Goal: Information Seeking & Learning: Compare options

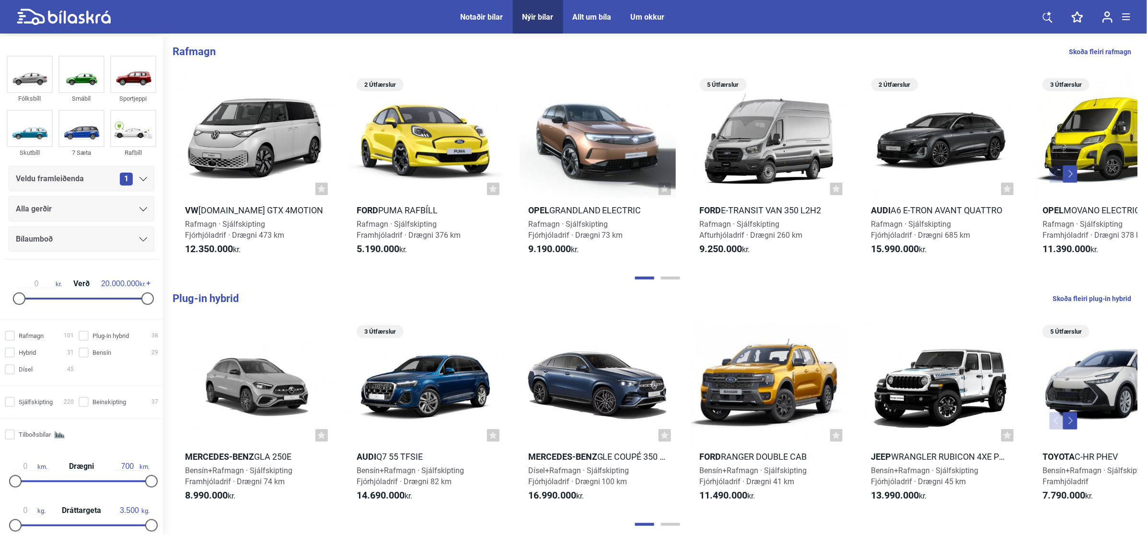
click at [139, 184] on div "1" at bounding box center [133, 179] width 27 height 13
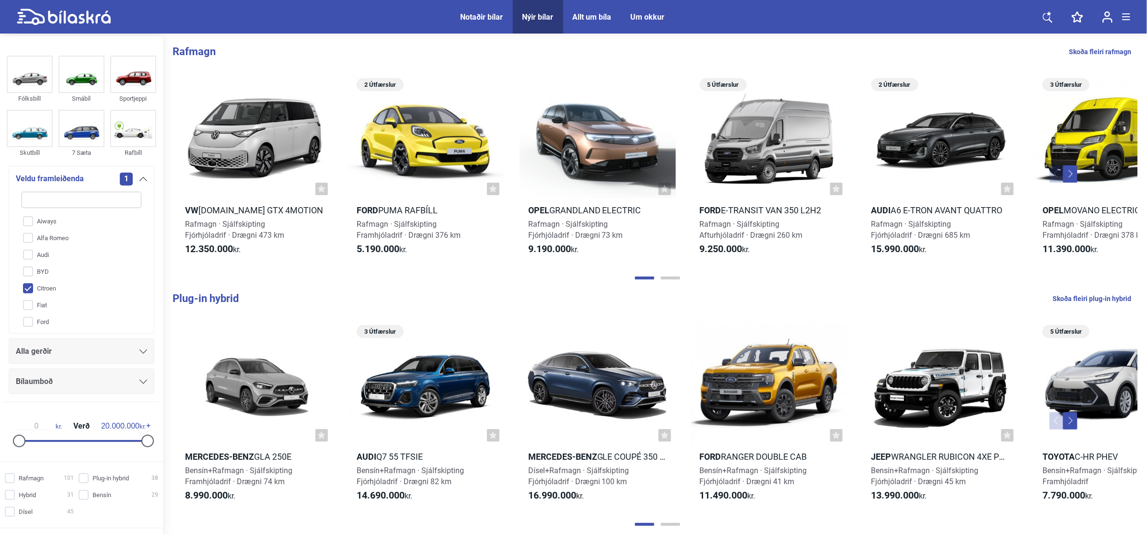
click at [44, 291] on input "Citroen" at bounding box center [75, 288] width 121 height 17
checkbox input "false"
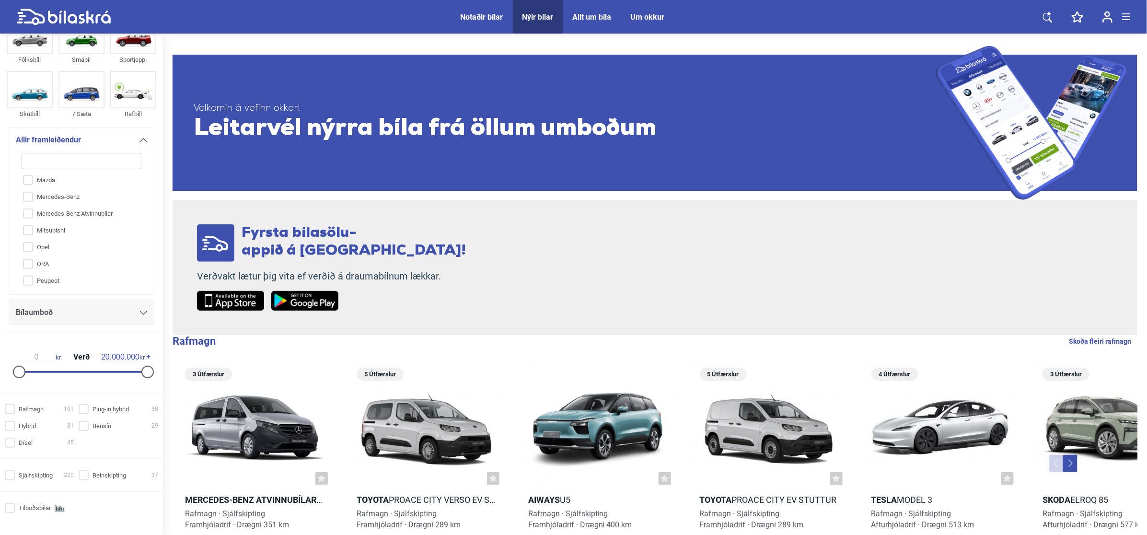
scroll to position [60, 0]
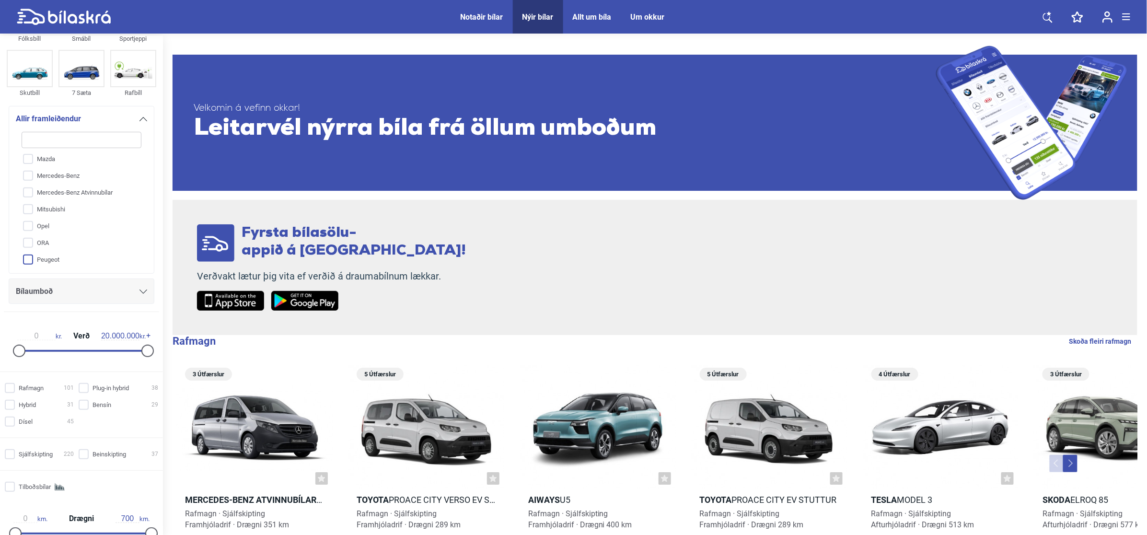
click at [90, 264] on input "Peugeot" at bounding box center [75, 260] width 121 height 17
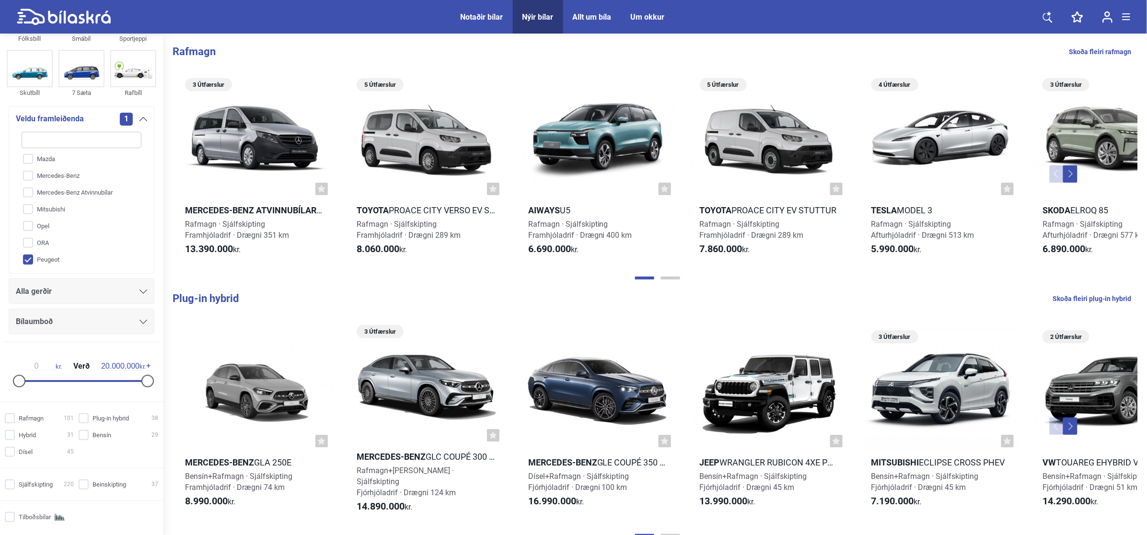
click at [131, 291] on div "Alla gerðir" at bounding box center [81, 291] width 131 height 13
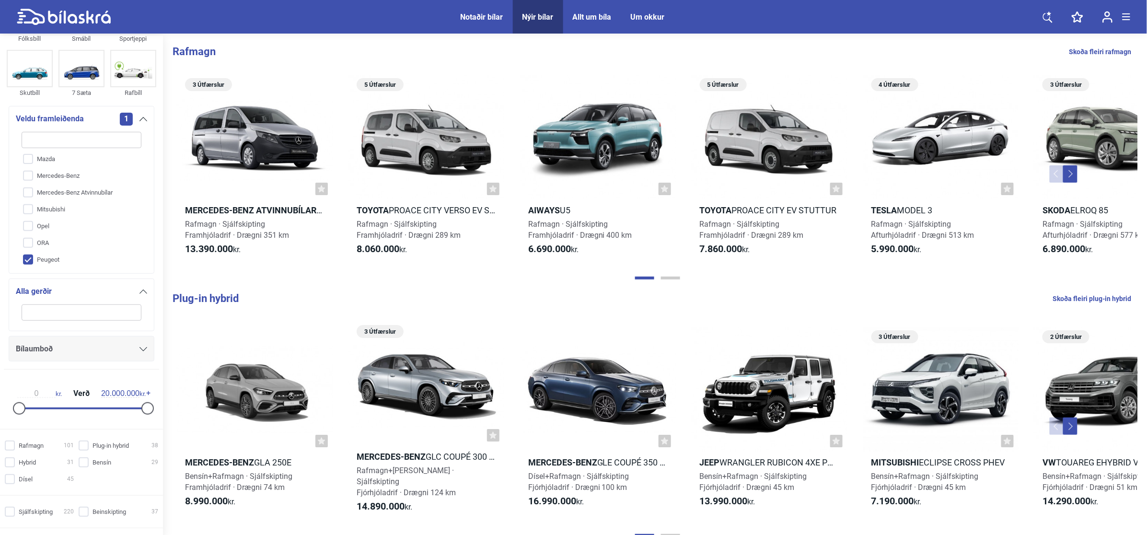
click at [73, 265] on input "Peugeot" at bounding box center [75, 260] width 121 height 17
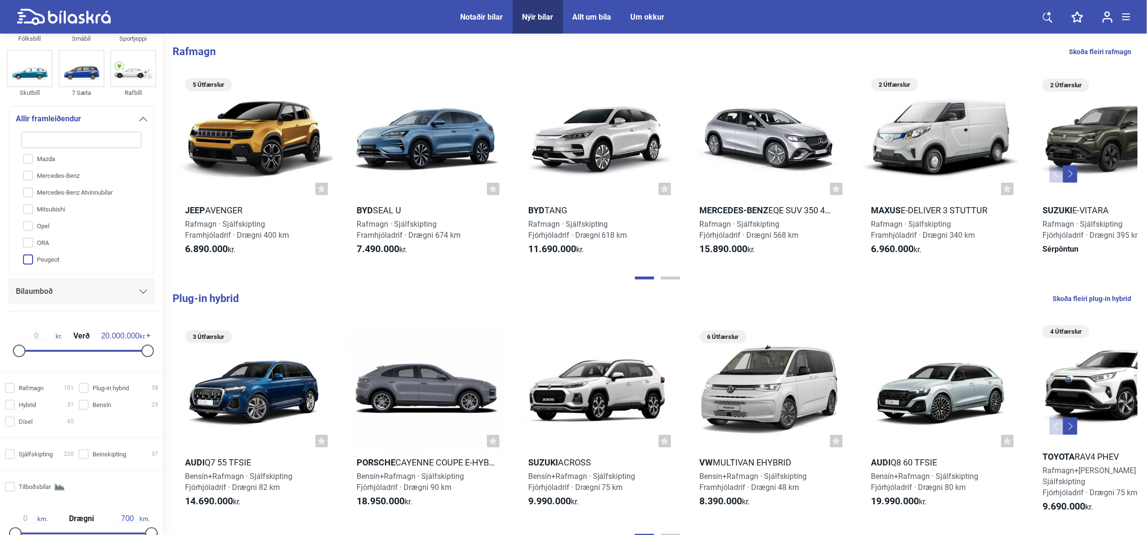
click at [77, 262] on input "Peugeot" at bounding box center [75, 260] width 121 height 17
checkbox input "true"
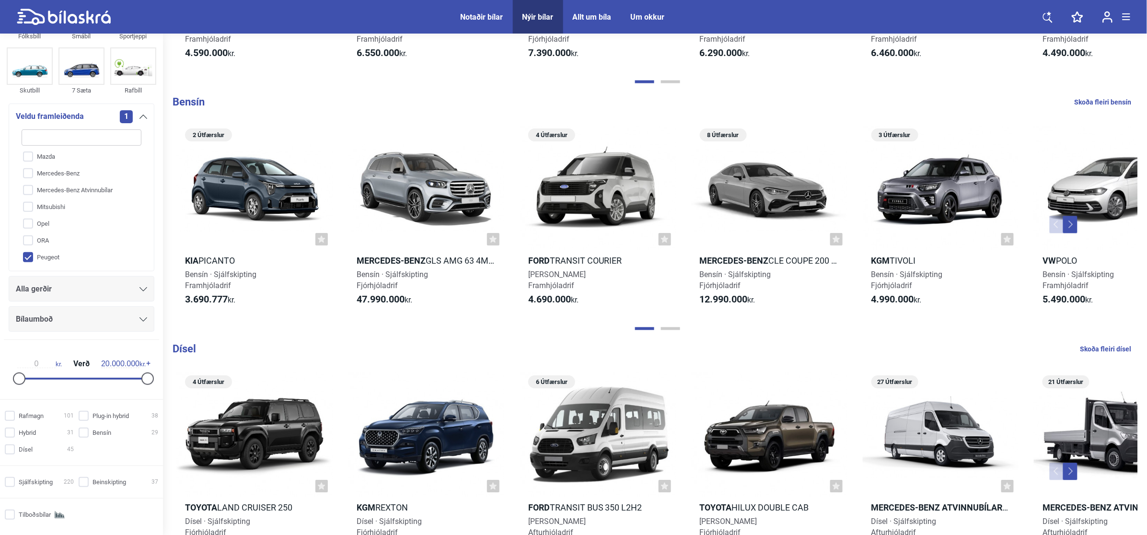
scroll to position [719, 0]
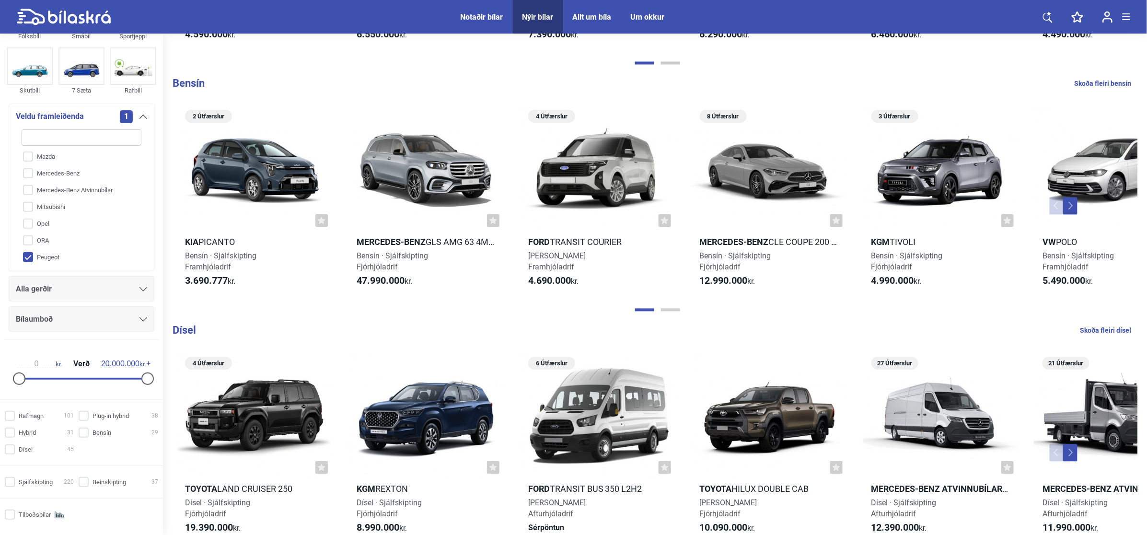
click at [142, 115] on icon at bounding box center [143, 117] width 8 height 4
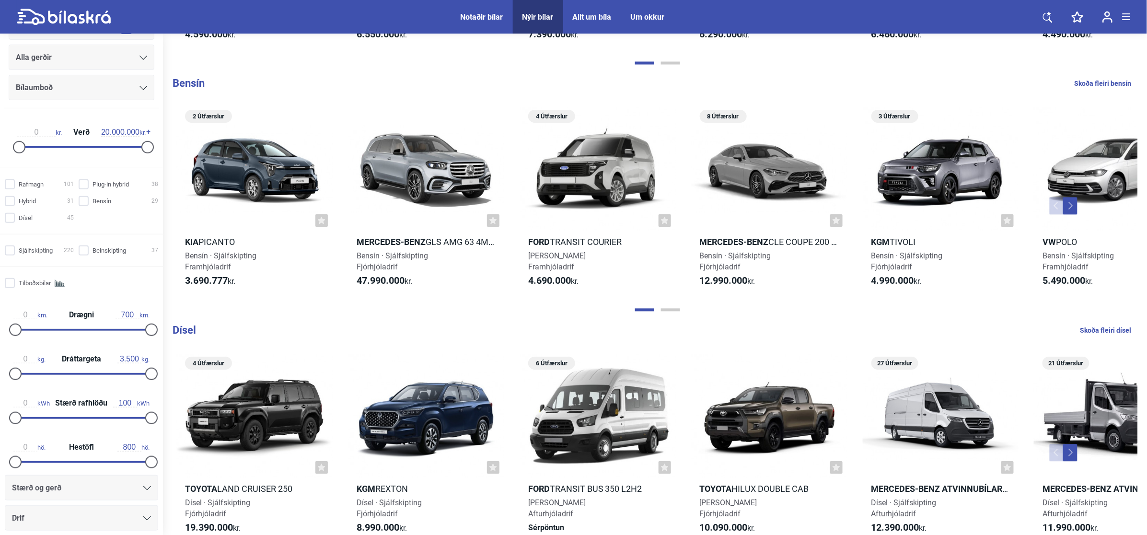
scroll to position [180, 0]
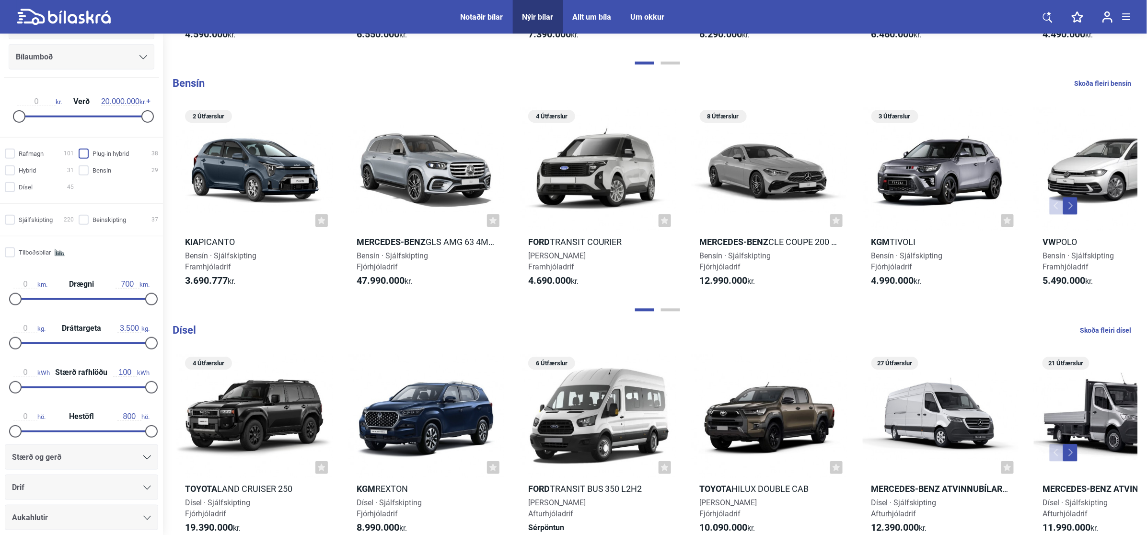
click at [121, 155] on input "Plug-in hybrid 38" at bounding box center [120, 154] width 80 height 10
checkbox input "true"
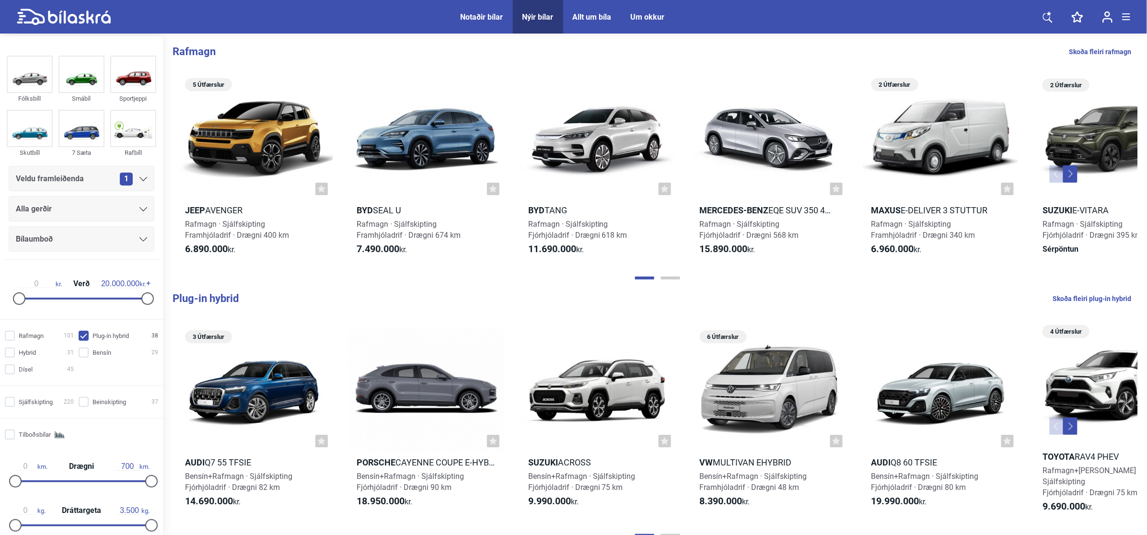
click at [143, 181] on icon at bounding box center [143, 179] width 8 height 4
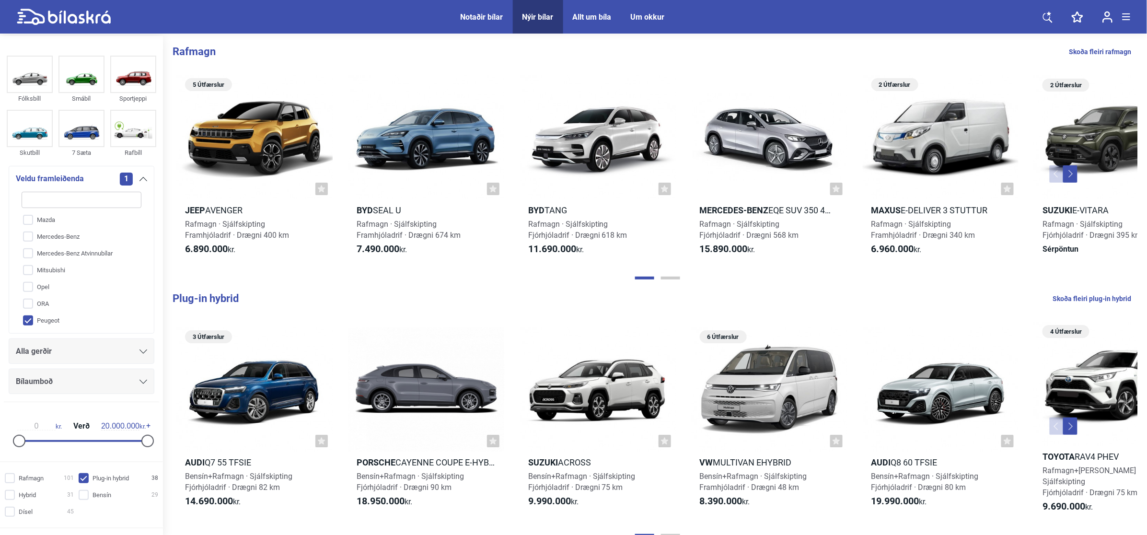
scroll to position [220, 0]
click at [91, 289] on input "Opel" at bounding box center [75, 286] width 121 height 17
click at [50, 286] on input "Opel" at bounding box center [75, 286] width 121 height 17
checkbox input "false"
click at [51, 316] on input "Peugeot" at bounding box center [75, 319] width 121 height 17
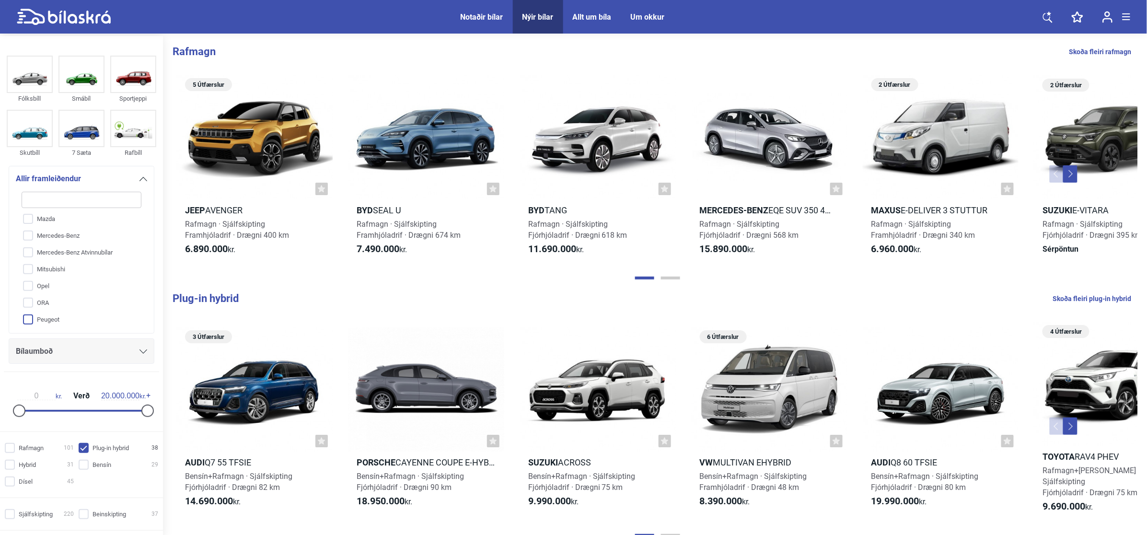
click at [52, 316] on input "Peugeot" at bounding box center [75, 319] width 121 height 17
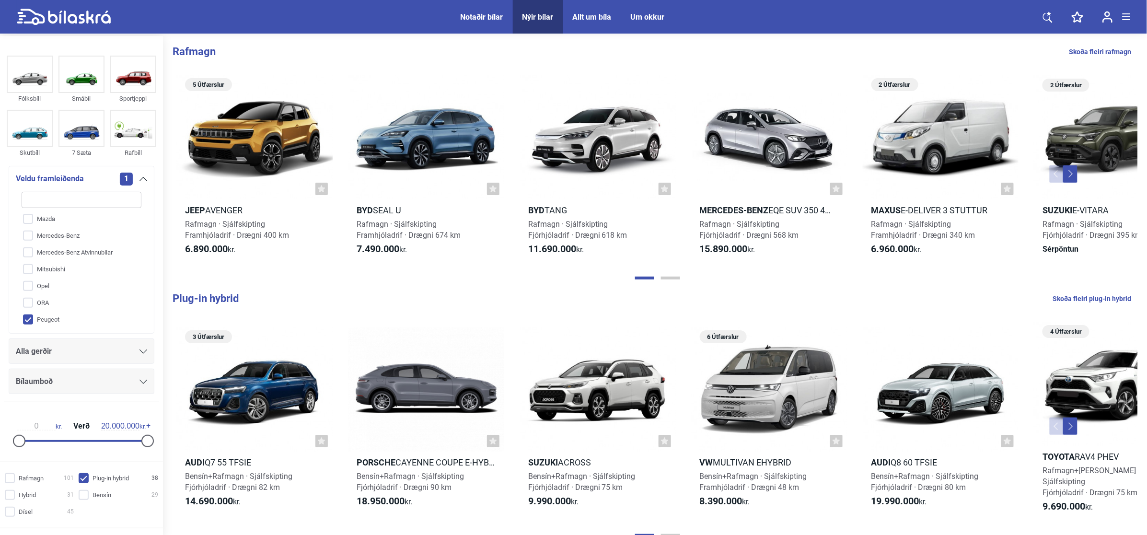
click at [52, 316] on input "Peugeot" at bounding box center [75, 319] width 121 height 17
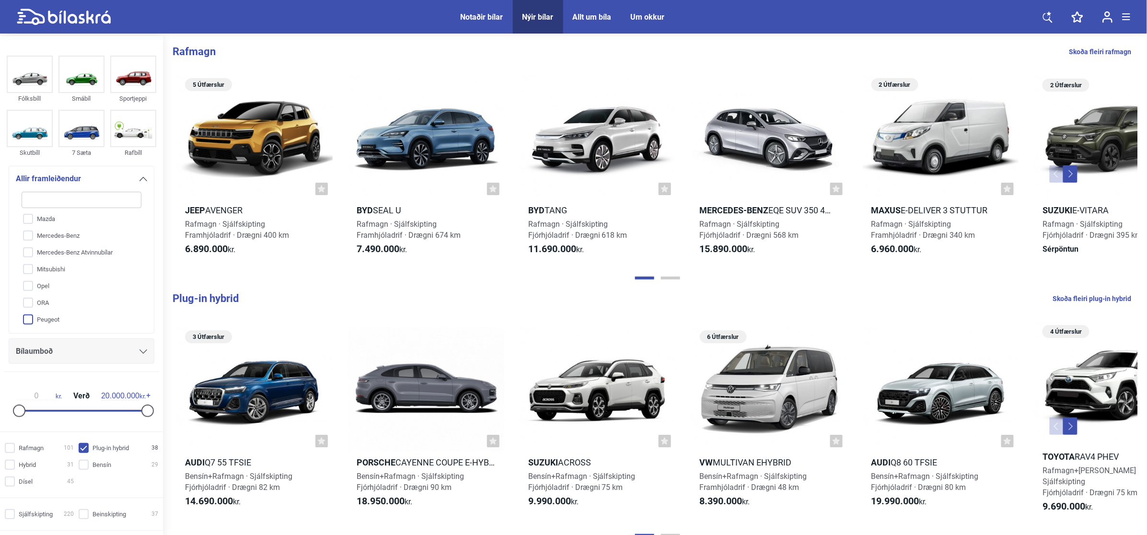
click at [52, 316] on input "Peugeot" at bounding box center [75, 319] width 121 height 17
checkbox input "true"
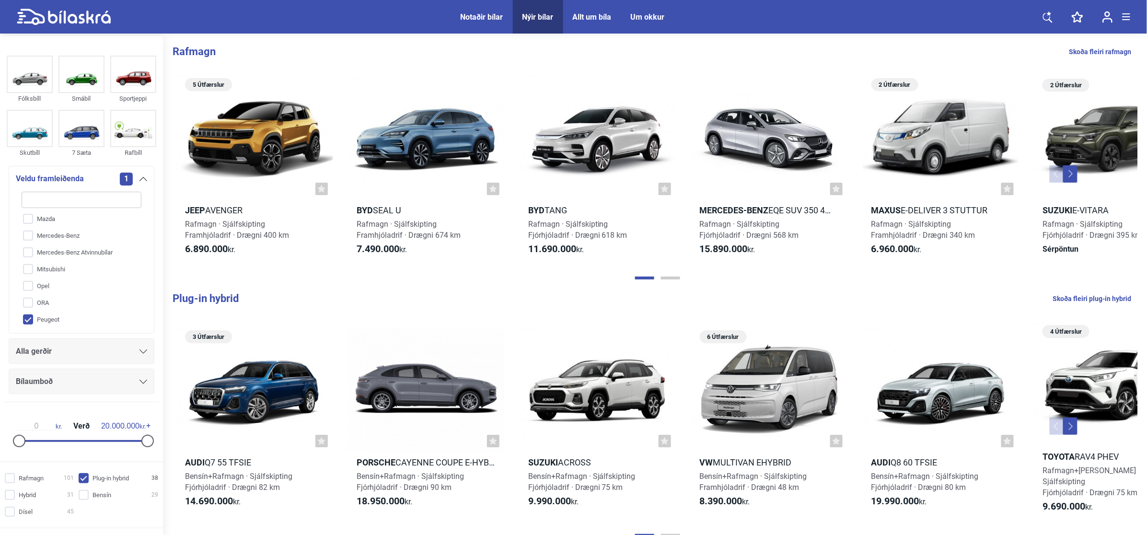
click at [139, 178] on icon at bounding box center [143, 179] width 8 height 4
